Goal: Task Accomplishment & Management: Manage account settings

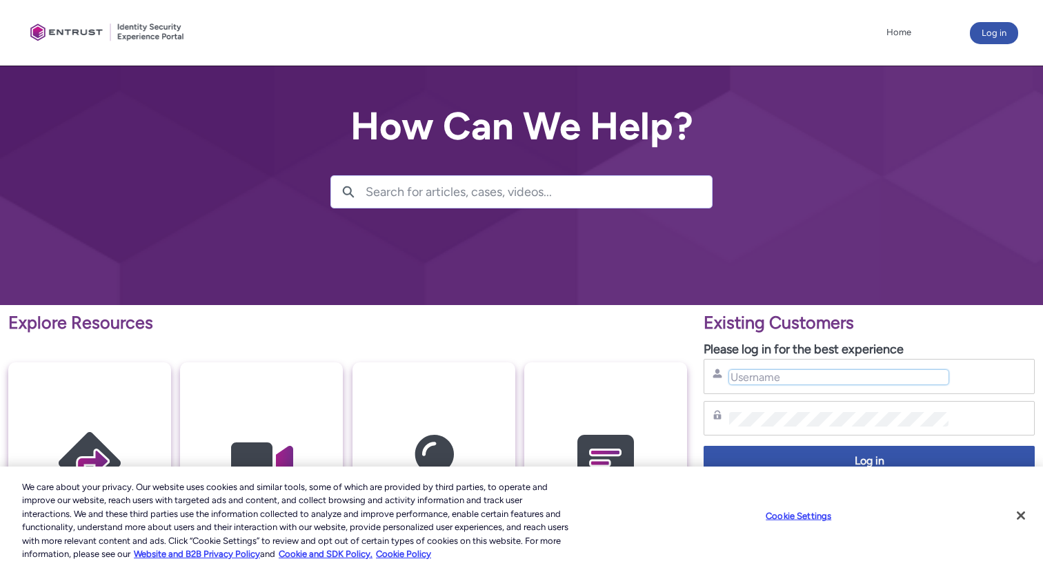
click at [792, 379] on input "Username" at bounding box center [838, 377] width 219 height 14
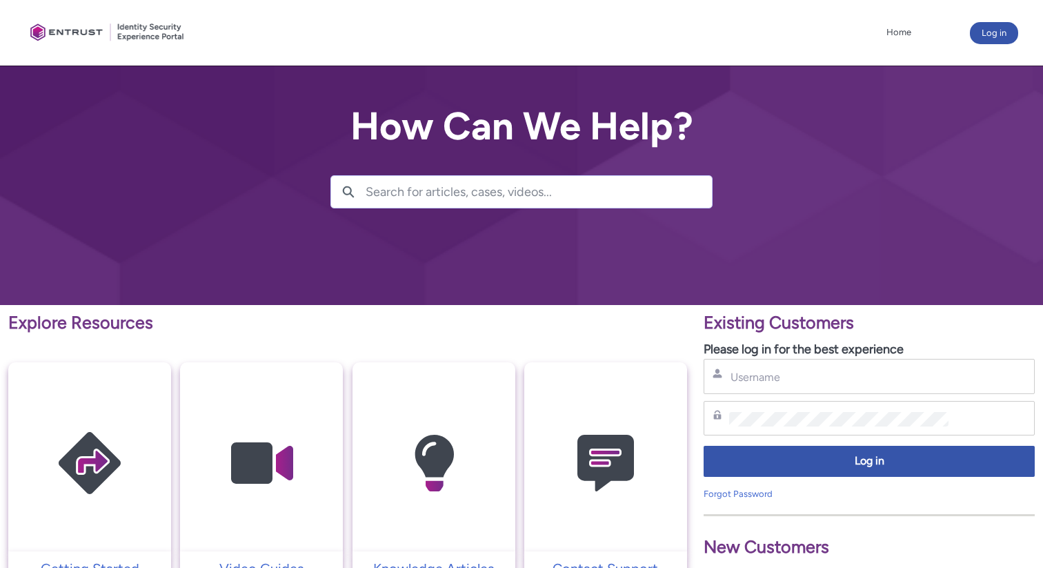
type input "ram.parajuli@entrust.com"
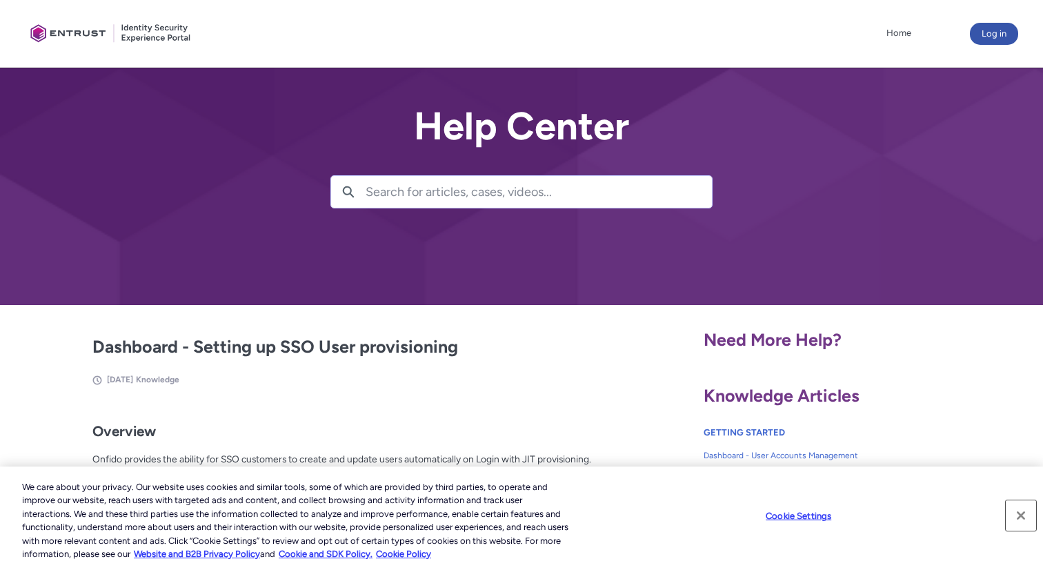
click at [1026, 517] on button "Close" at bounding box center [1020, 515] width 30 height 30
